Goal: Navigation & Orientation: Find specific page/section

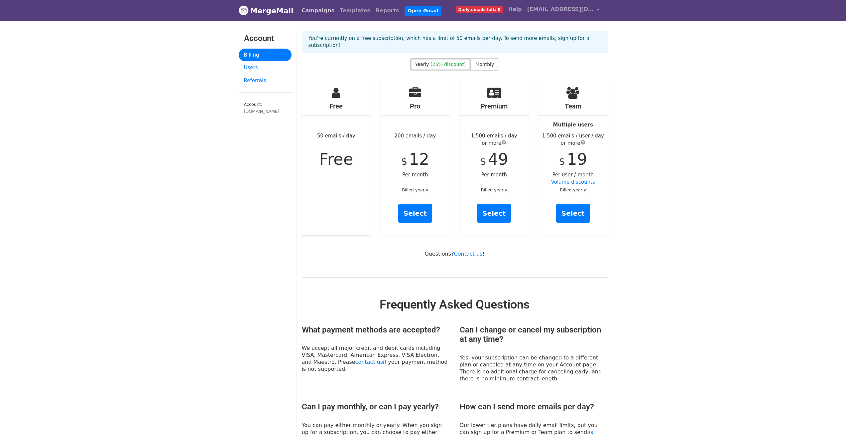
click at [303, 13] on link "Campaigns" at bounding box center [318, 10] width 38 height 13
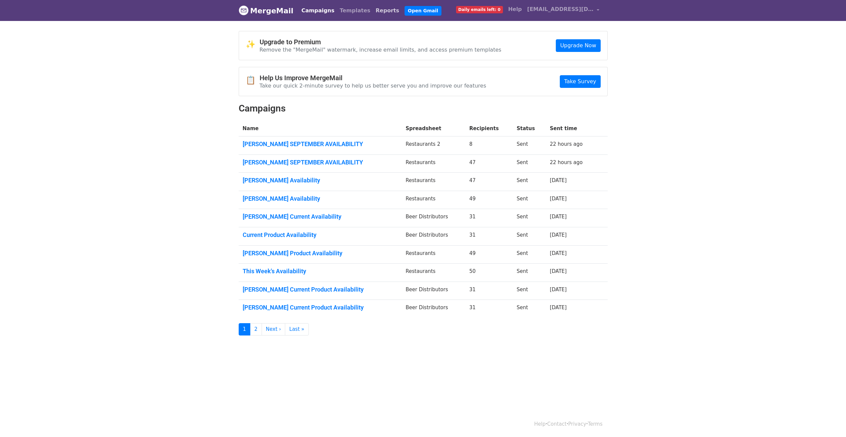
click at [373, 12] on link "Reports" at bounding box center [387, 10] width 29 height 13
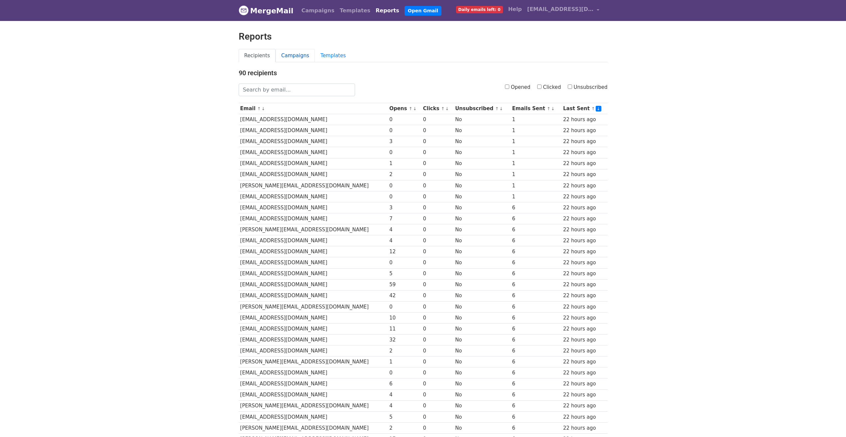
click at [295, 60] on link "Campaigns" at bounding box center [295, 56] width 39 height 14
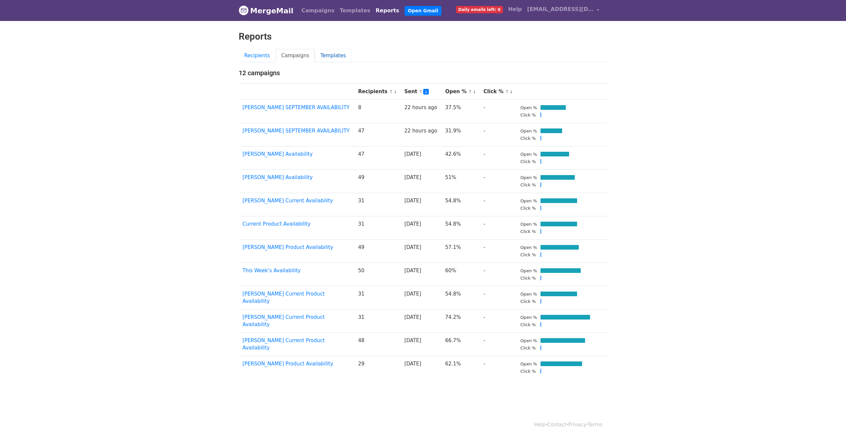
click at [335, 56] on link "Templates" at bounding box center [333, 56] width 37 height 14
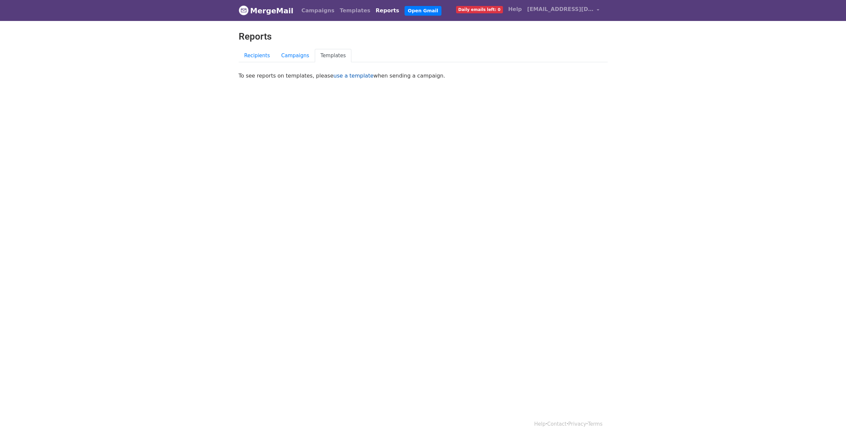
click at [346, 76] on link "use a template" at bounding box center [354, 76] width 40 height 6
click at [292, 54] on link "Campaigns" at bounding box center [295, 56] width 39 height 14
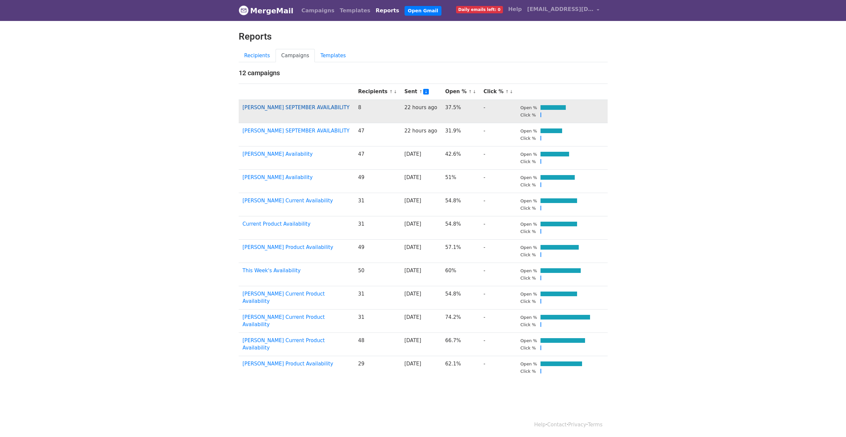
click at [313, 108] on link "[PERSON_NAME] SEPTEMBER AVAILABILITY" at bounding box center [296, 107] width 107 height 6
